Goal: Entertainment & Leisure: Browse casually

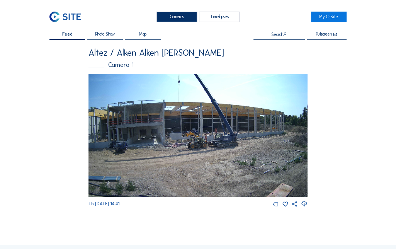
click at [200, 123] on img at bounding box center [198, 135] width 219 height 123
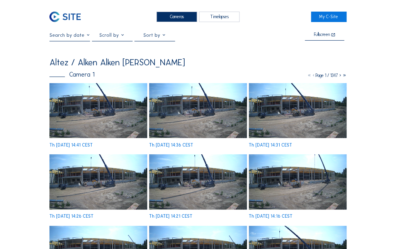
click at [102, 110] on img at bounding box center [98, 110] width 98 height 55
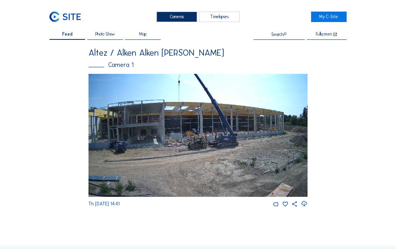
click at [186, 119] on img at bounding box center [198, 135] width 219 height 123
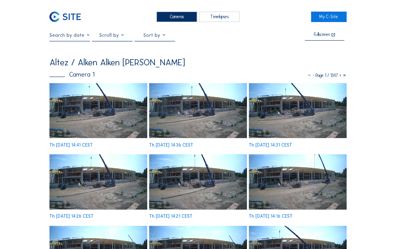
click at [102, 117] on img at bounding box center [98, 110] width 98 height 55
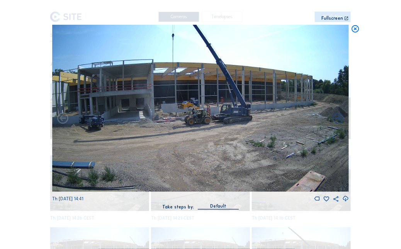
click at [330, 19] on div "Fullscreen" at bounding box center [333, 18] width 22 height 5
